Goal: Task Accomplishment & Management: Use online tool/utility

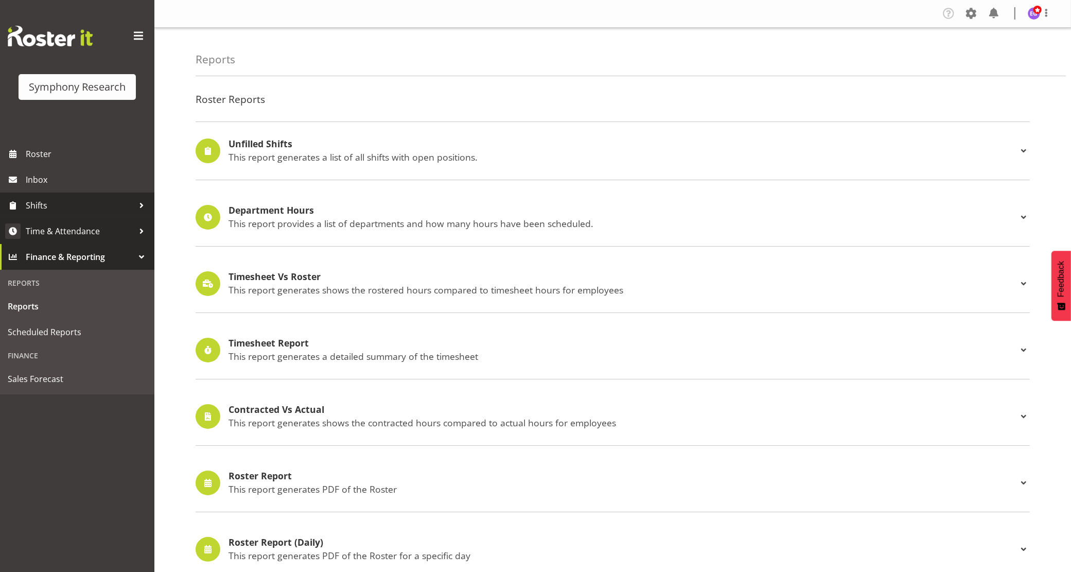
click at [75, 229] on span "Time & Attendance" at bounding box center [80, 230] width 108 height 15
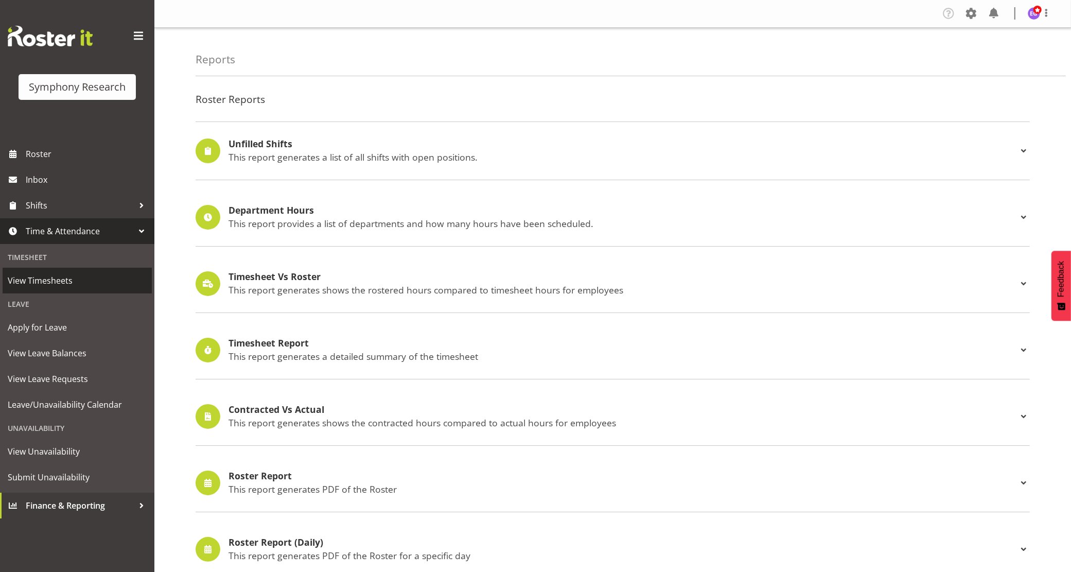
click at [89, 289] on link "View Timesheets" at bounding box center [77, 281] width 149 height 26
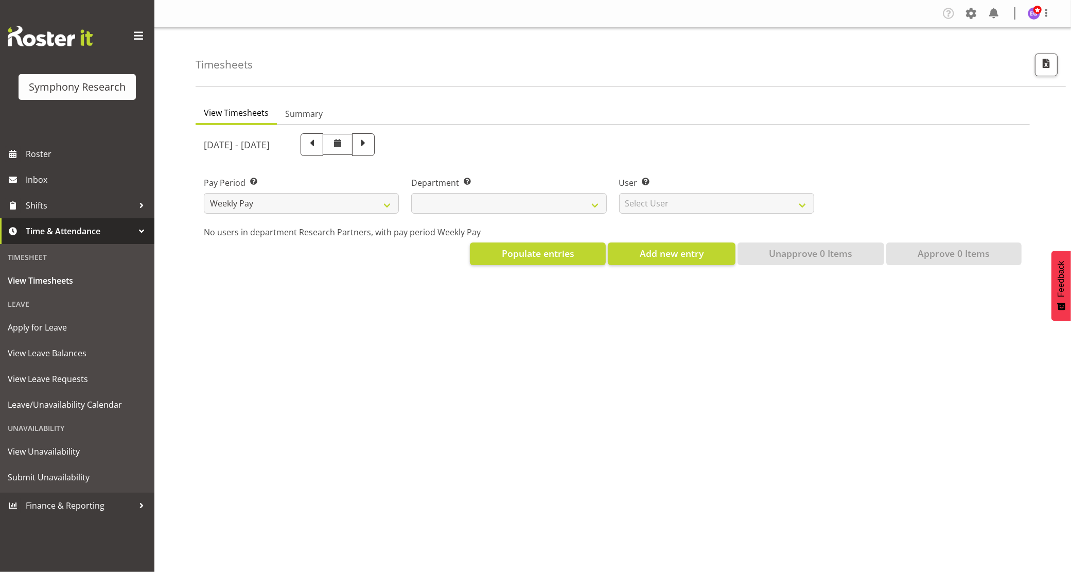
select select
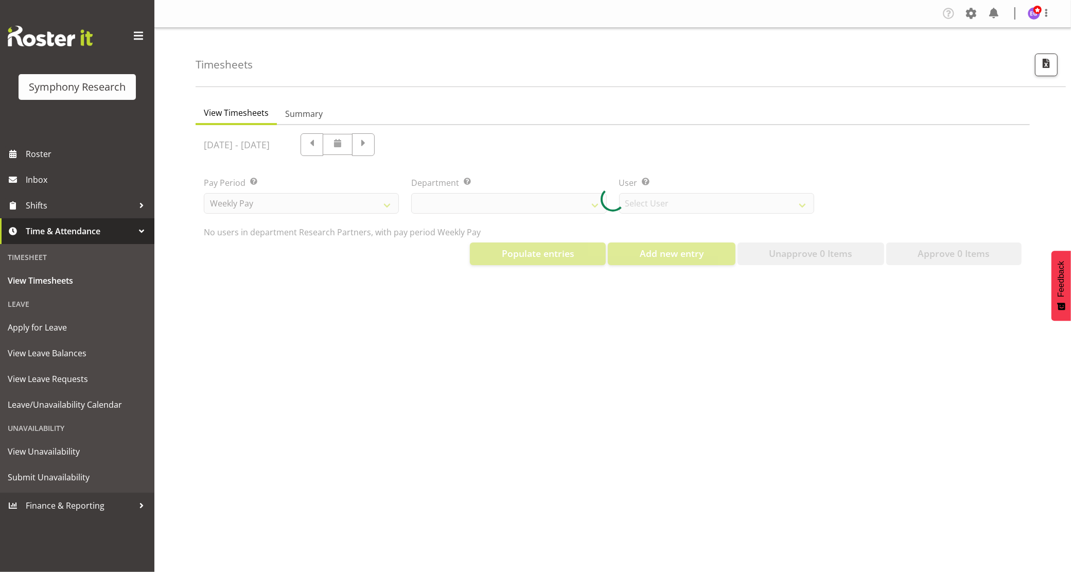
select select "10174"
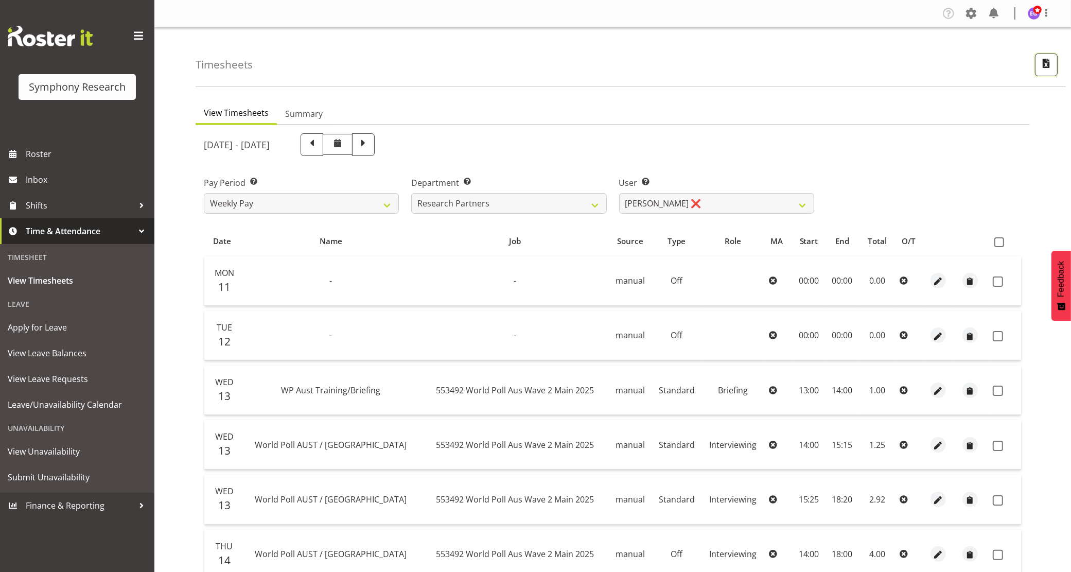
click at [1041, 58] on span "button" at bounding box center [1045, 63] width 13 height 13
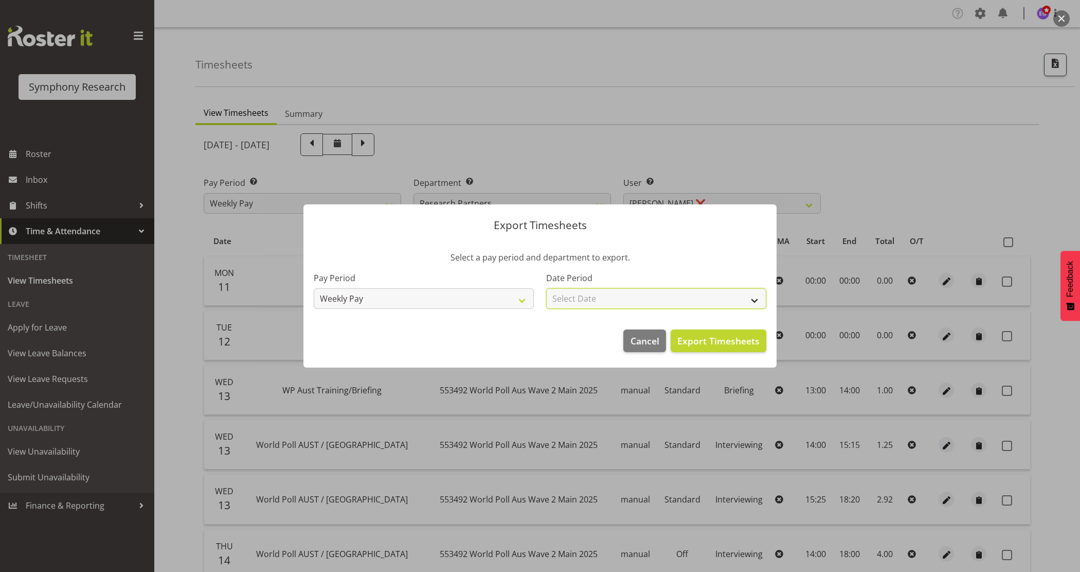
click at [574, 302] on select "Select Date Week starting [DATE] Week starting [DATE] Week starting [DATE] Week…" at bounding box center [656, 298] width 220 height 21
select select "[DATE]"
click at [546, 288] on select "Select Date Week starting [DATE] Week starting [DATE] Week starting [DATE] Week…" at bounding box center [656, 298] width 220 height 21
click at [689, 341] on span "Export Timesheets" at bounding box center [719, 340] width 82 height 13
click at [665, 343] on button "Cancel" at bounding box center [644, 340] width 42 height 23
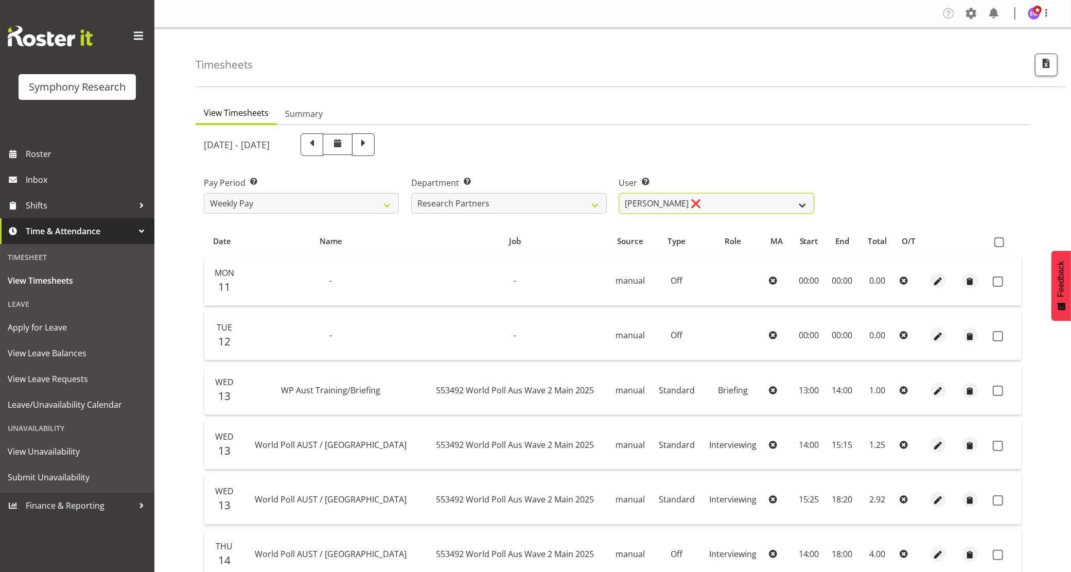
click at [721, 209] on select "[PERSON_NAME] ❌ [PERSON_NAME] ❌ [PERSON_NAME] ❌ [PERSON_NAME] ❌ Akalita Vi ❌ [P…" at bounding box center [716, 203] width 195 height 21
select select "11405"
click at [619, 193] on select "[PERSON_NAME] ❌ [PERSON_NAME] ❌ [PERSON_NAME] ❌ [PERSON_NAME] ❌ Akalita Vi ❌ [P…" at bounding box center [716, 203] width 195 height 21
